Goal: Task Accomplishment & Management: Complete application form

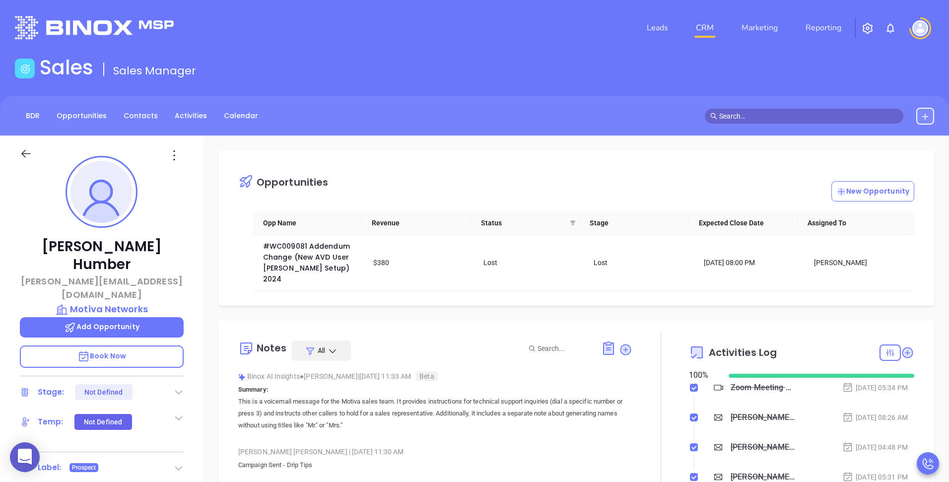
scroll to position [202, 0]
click at [754, 115] on input "text" at bounding box center [808, 116] width 179 height 11
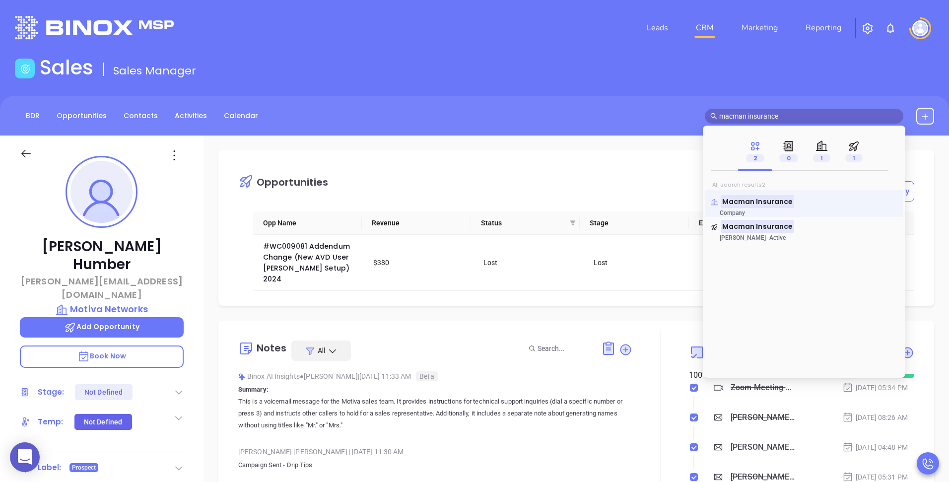
type input "macman insurance"
click at [747, 205] on mark "Macman Insurance" at bounding box center [757, 201] width 73 height 12
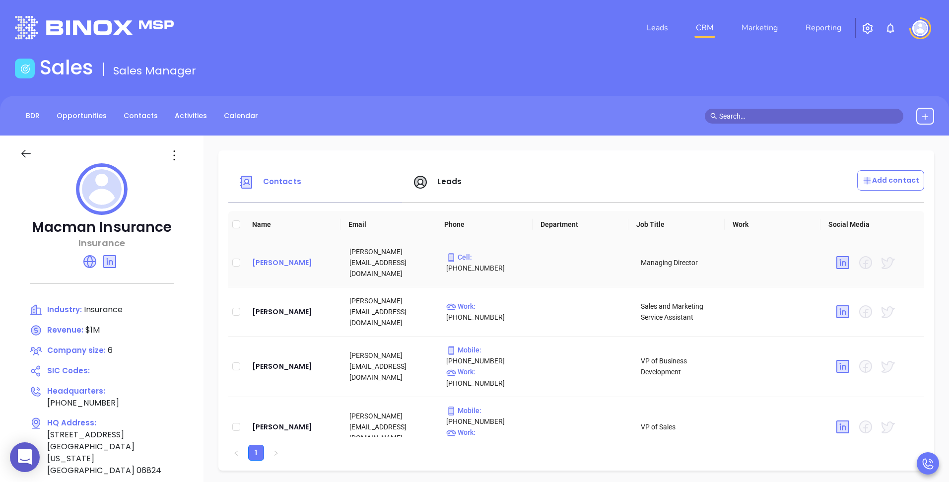
click at [282, 262] on div "[PERSON_NAME]" at bounding box center [292, 263] width 81 height 12
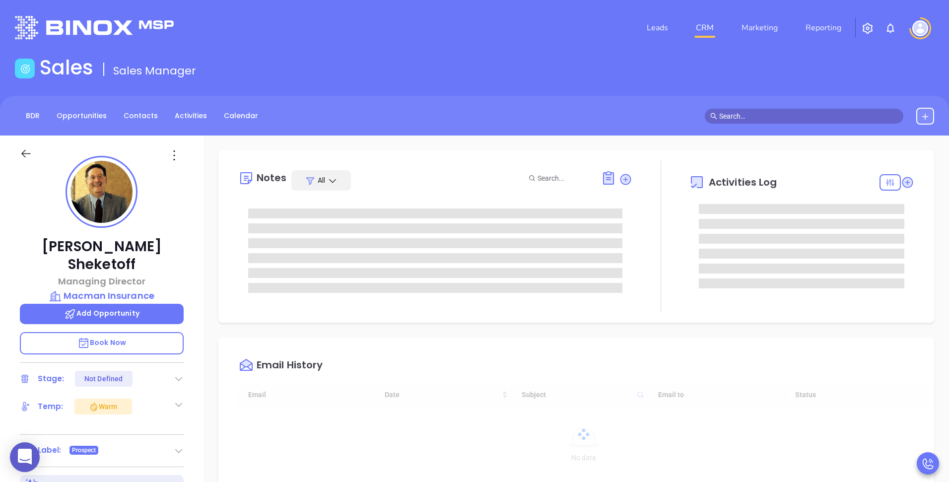
type input "[DATE]"
type input "[PERSON_NAME]"
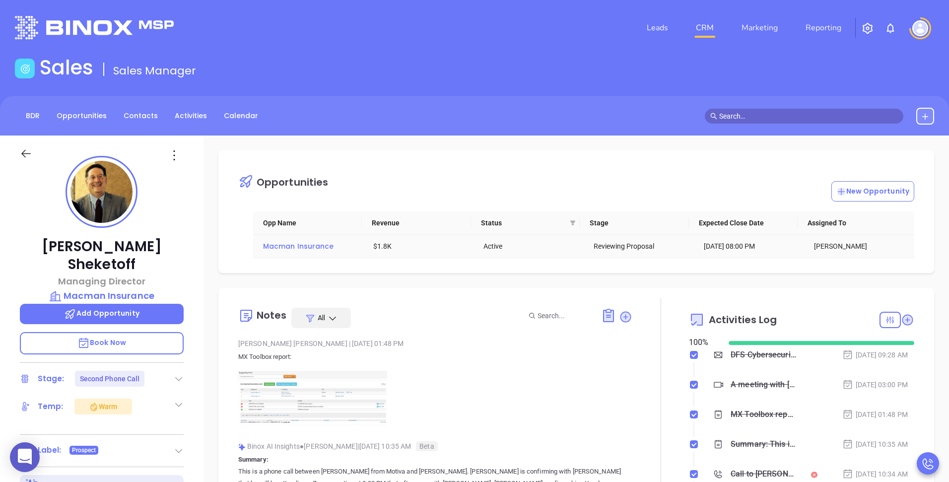
click at [289, 247] on span "Macman Insurance" at bounding box center [298, 246] width 71 height 10
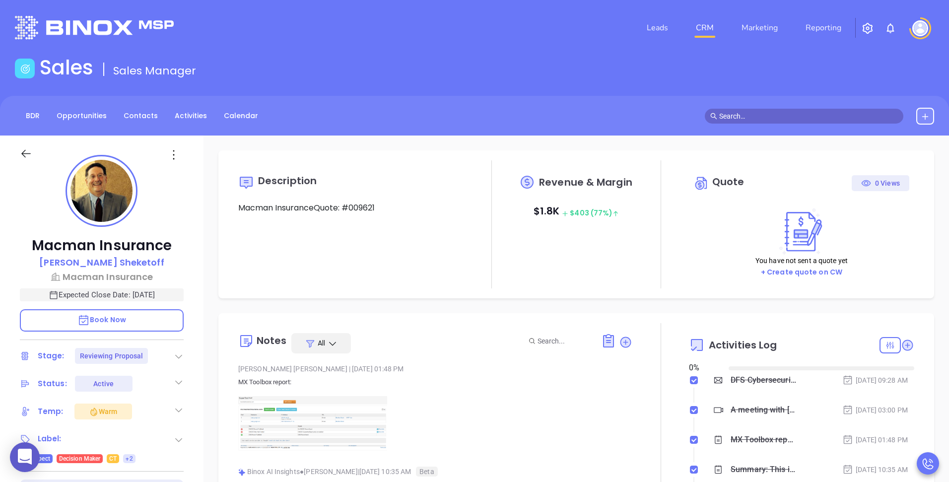
type input "[DATE]"
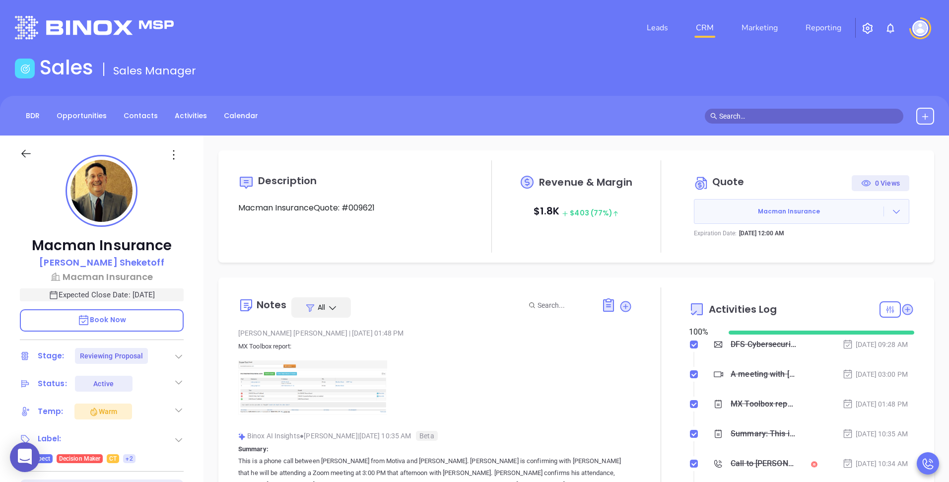
type input "[PERSON_NAME]"
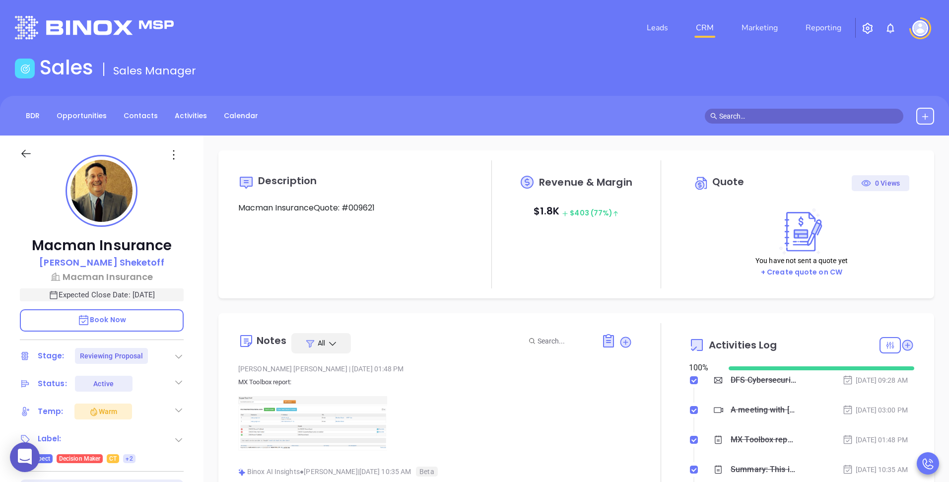
type input "[DATE]"
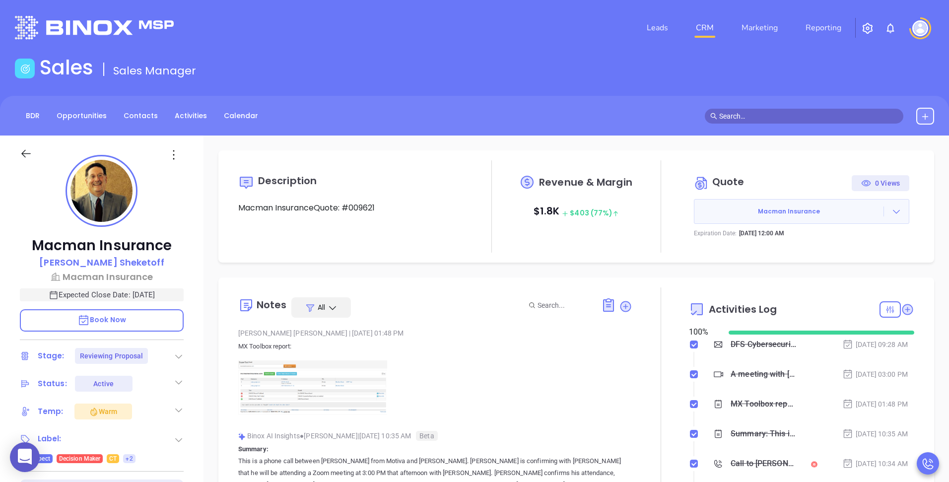
type input "[PERSON_NAME]"
click at [87, 118] on link "Opportunities" at bounding box center [82, 116] width 62 height 16
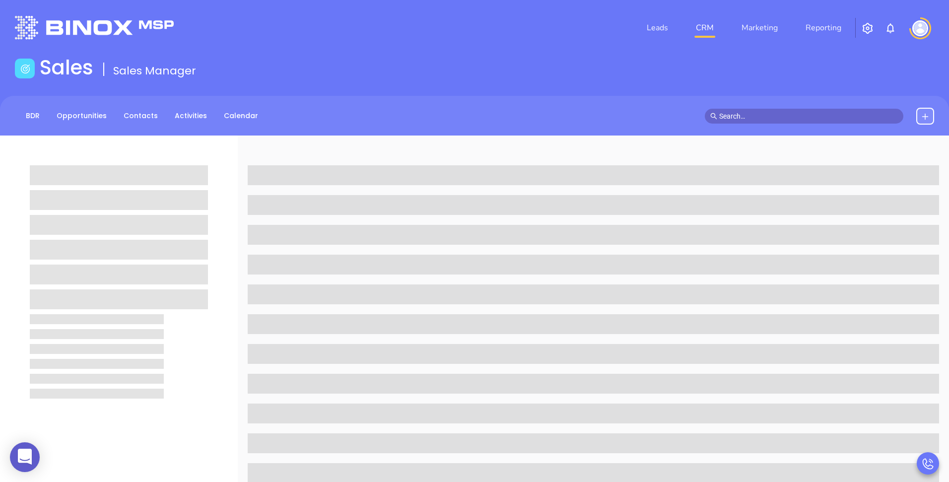
click at [541, 105] on div "BDR Opportunities Contacts Activities Calendar" at bounding box center [474, 116] width 949 height 40
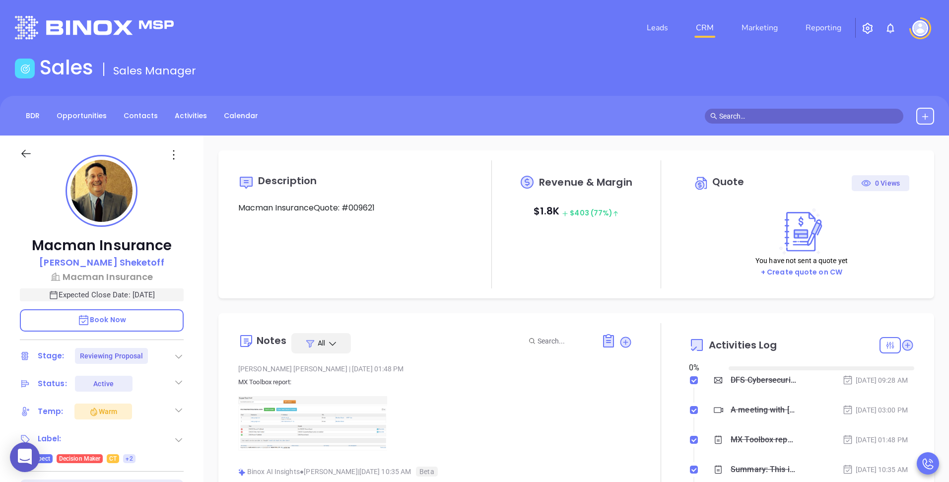
type input "[DATE]"
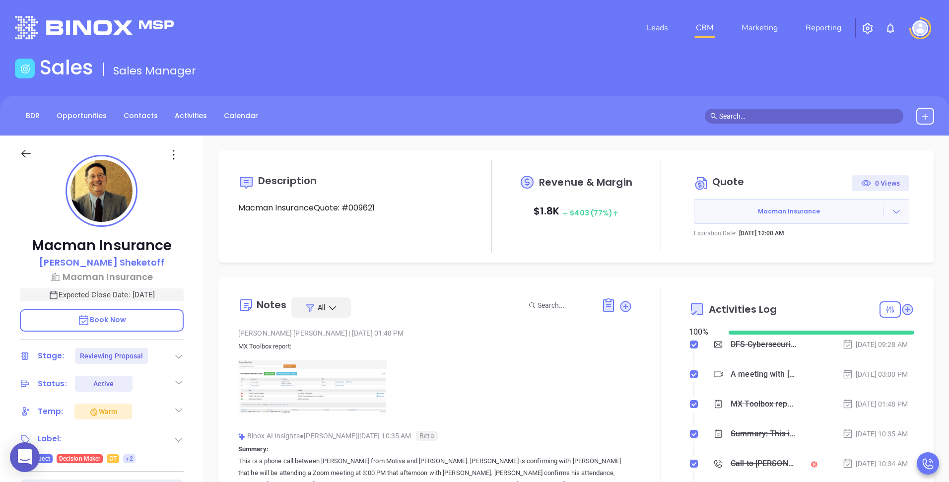
type input "[PERSON_NAME]"
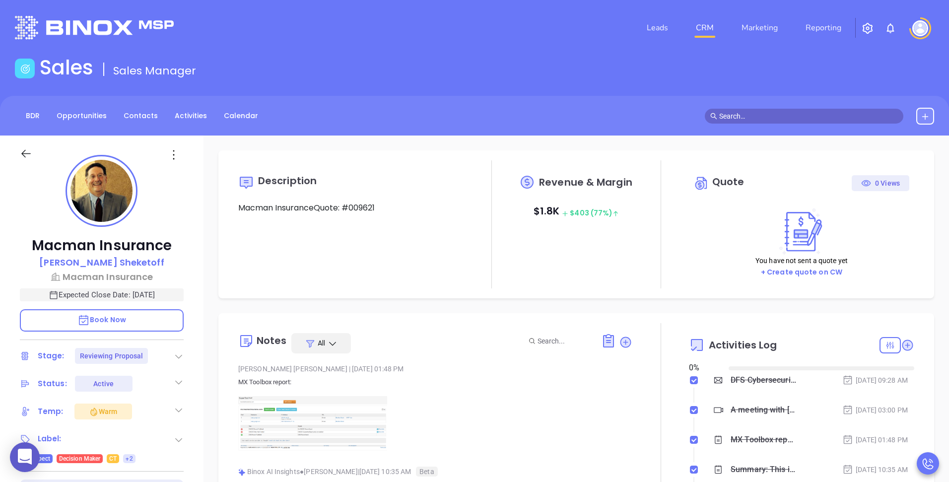
type input "[DATE]"
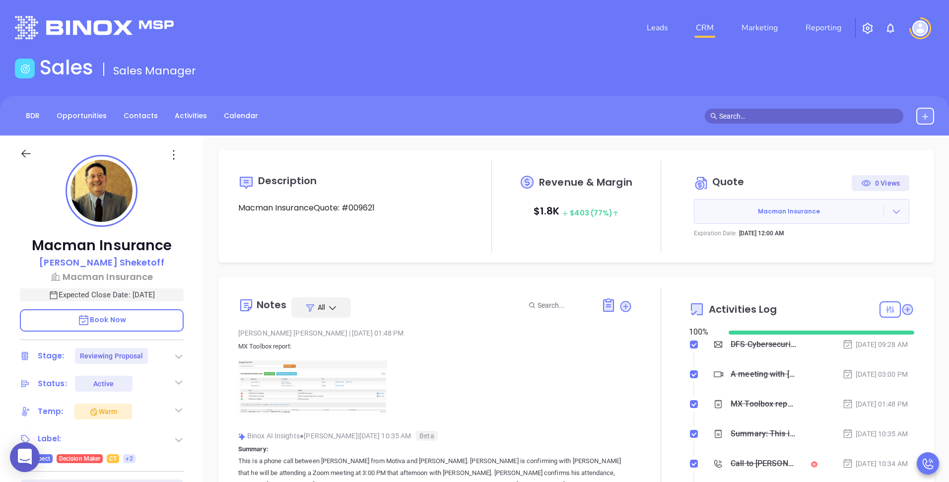
type input "[PERSON_NAME]"
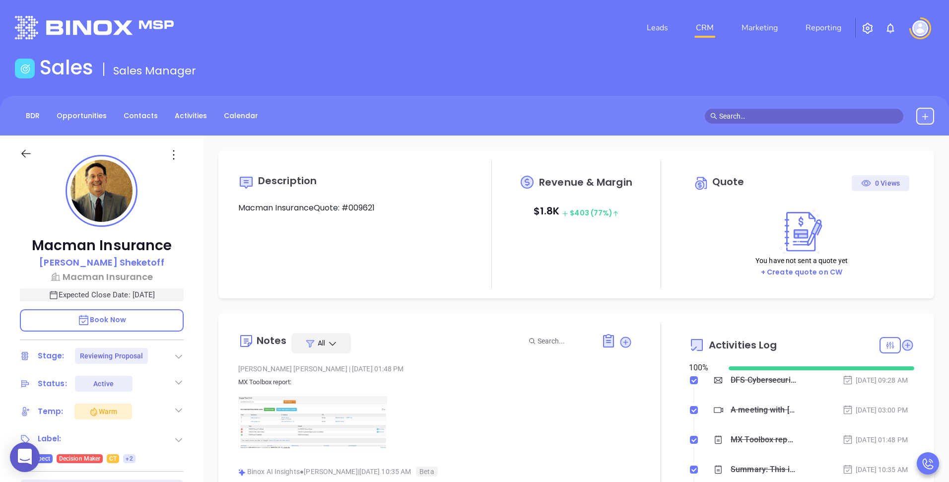
type input "[DATE]"
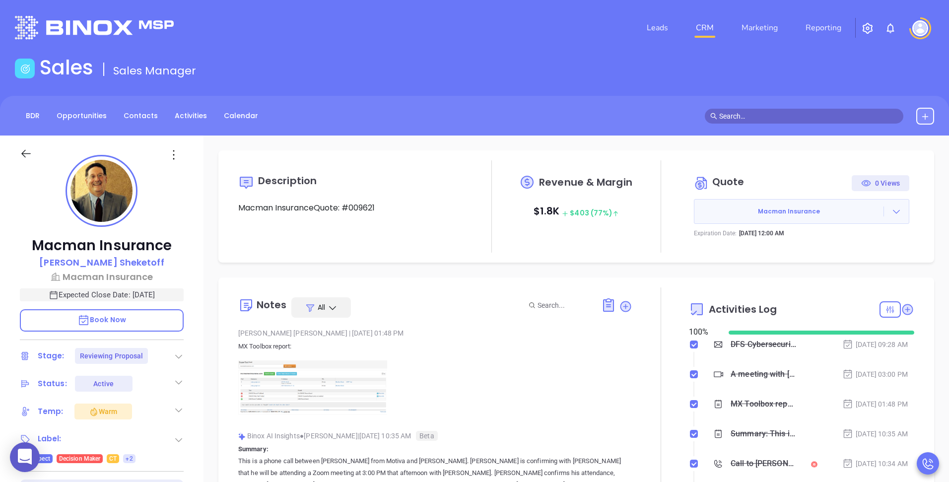
type input "[PERSON_NAME]"
click at [524, 115] on div "BDR Opportunities Contacts Activities Calendar" at bounding box center [474, 116] width 949 height 17
drag, startPoint x: 616, startPoint y: 210, endPoint x: 521, endPoint y: 145, distance: 115.1
click at [521, 145] on div "Description Macman InsuranceQuote: #009621 Revenue & Margin $ 1.8K $ 403 (77%) …" at bounding box center [577, 483] width 746 height 695
click at [554, 187] on span "Revenue & Margin" at bounding box center [585, 182] width 93 height 10
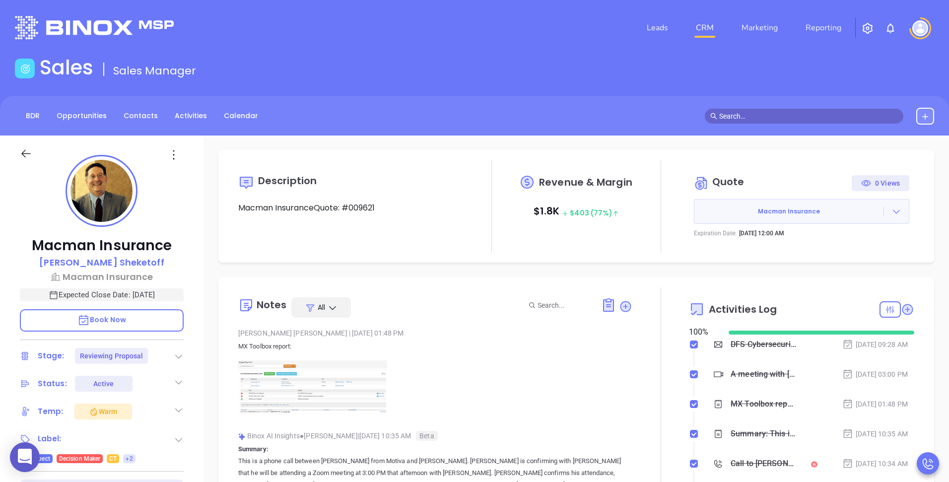
click at [388, 227] on div "Description Macman InsuranceQuote: #009621" at bounding box center [350, 206] width 225 height 92
